Goal: Information Seeking & Learning: Learn about a topic

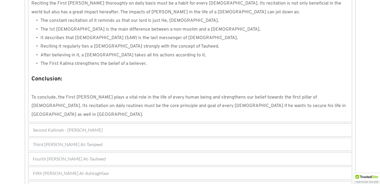
scroll to position [544, 0]
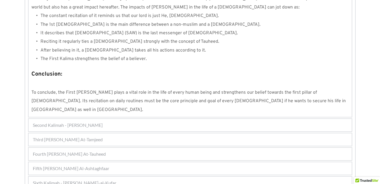
click at [120, 176] on div "Sixth Kalimah - [PERSON_NAME]-al-Kufar" at bounding box center [190, 182] width 323 height 12
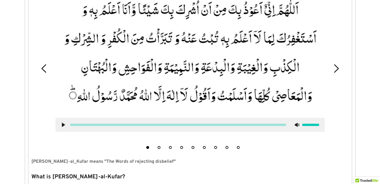
scroll to position [210, 0]
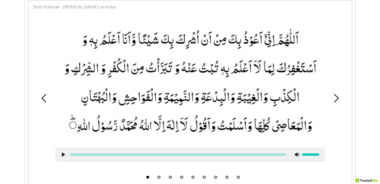
click at [336, 95] on icon at bounding box center [336, 98] width 8 height 8
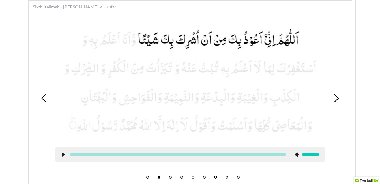
click at [64, 153] on icon at bounding box center [63, 154] width 5 height 5
click at [63, 154] on icon at bounding box center [63, 154] width 5 height 5
click at [63, 154] on use at bounding box center [63, 154] width 3 height 4
click at [63, 154] on icon at bounding box center [63, 154] width 5 height 5
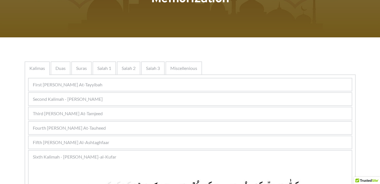
scroll to position [0, 0]
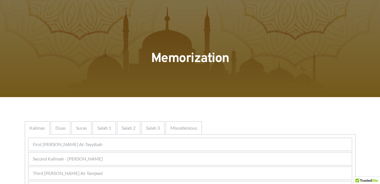
click at [269, 156] on div "Second Kalimah - [PERSON_NAME]" at bounding box center [190, 158] width 323 height 12
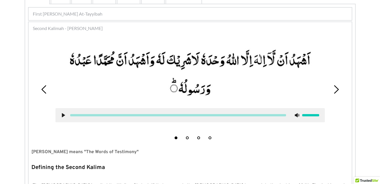
scroll to position [132, 0]
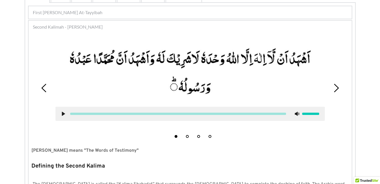
click at [186, 135] on button "2" at bounding box center [187, 136] width 3 height 3
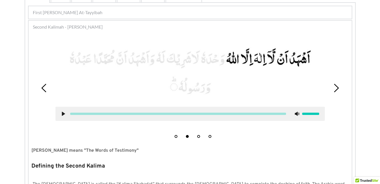
click at [64, 112] on icon at bounding box center [63, 113] width 5 height 5
click at [63, 112] on icon at bounding box center [63, 113] width 5 height 5
click at [175, 136] on button "1" at bounding box center [175, 136] width 3 height 3
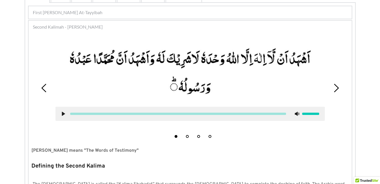
click at [64, 113] on icon at bounding box center [63, 113] width 5 height 5
click at [148, 84] on picture at bounding box center [189, 71] width 269 height 59
click at [62, 113] on use at bounding box center [64, 114] width 4 height 4
